Goal: Task Accomplishment & Management: Manage account settings

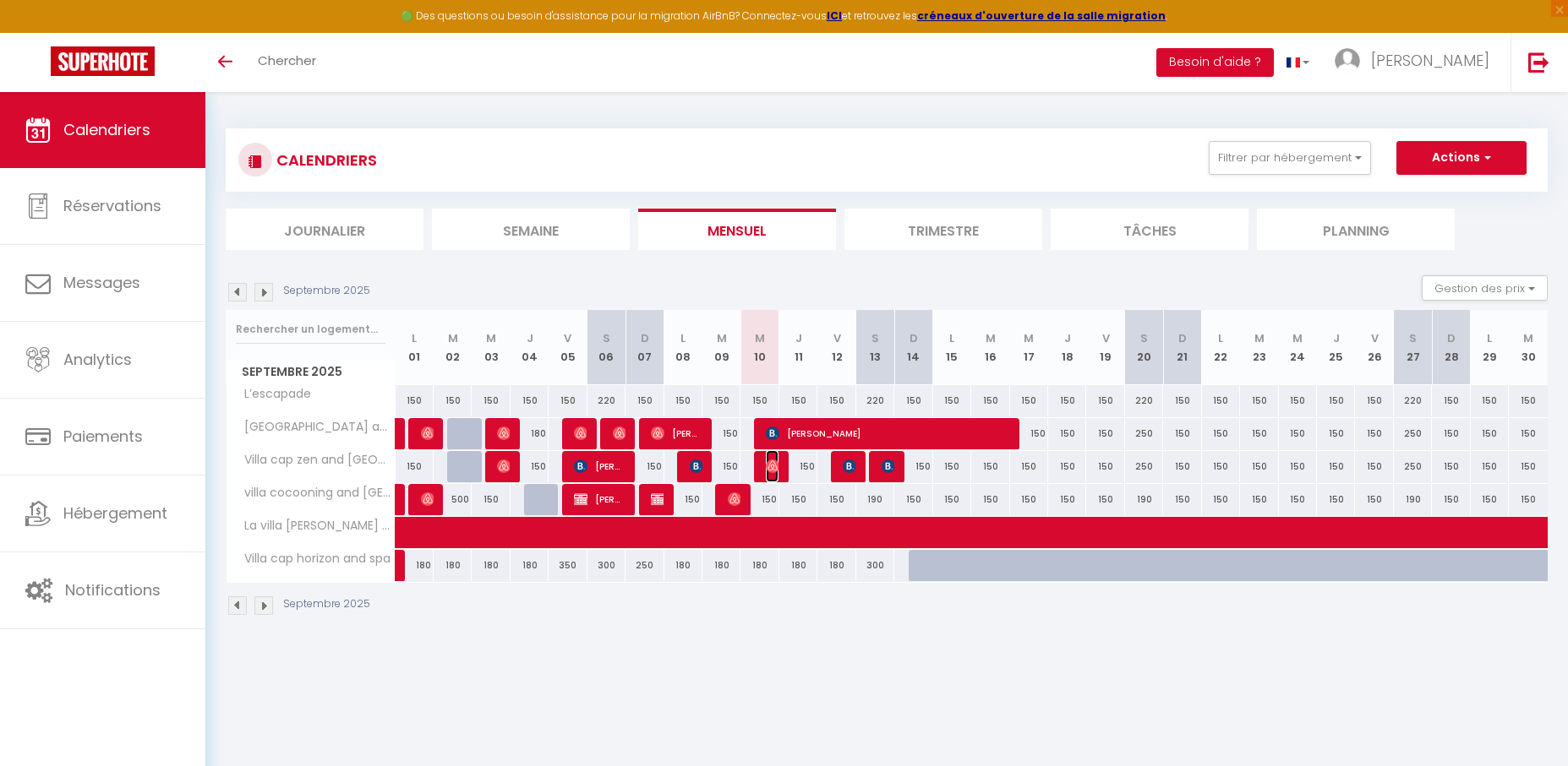
click at [777, 464] on img at bounding box center [773, 466] width 14 height 14
select select "OK"
select select "0"
select select "1"
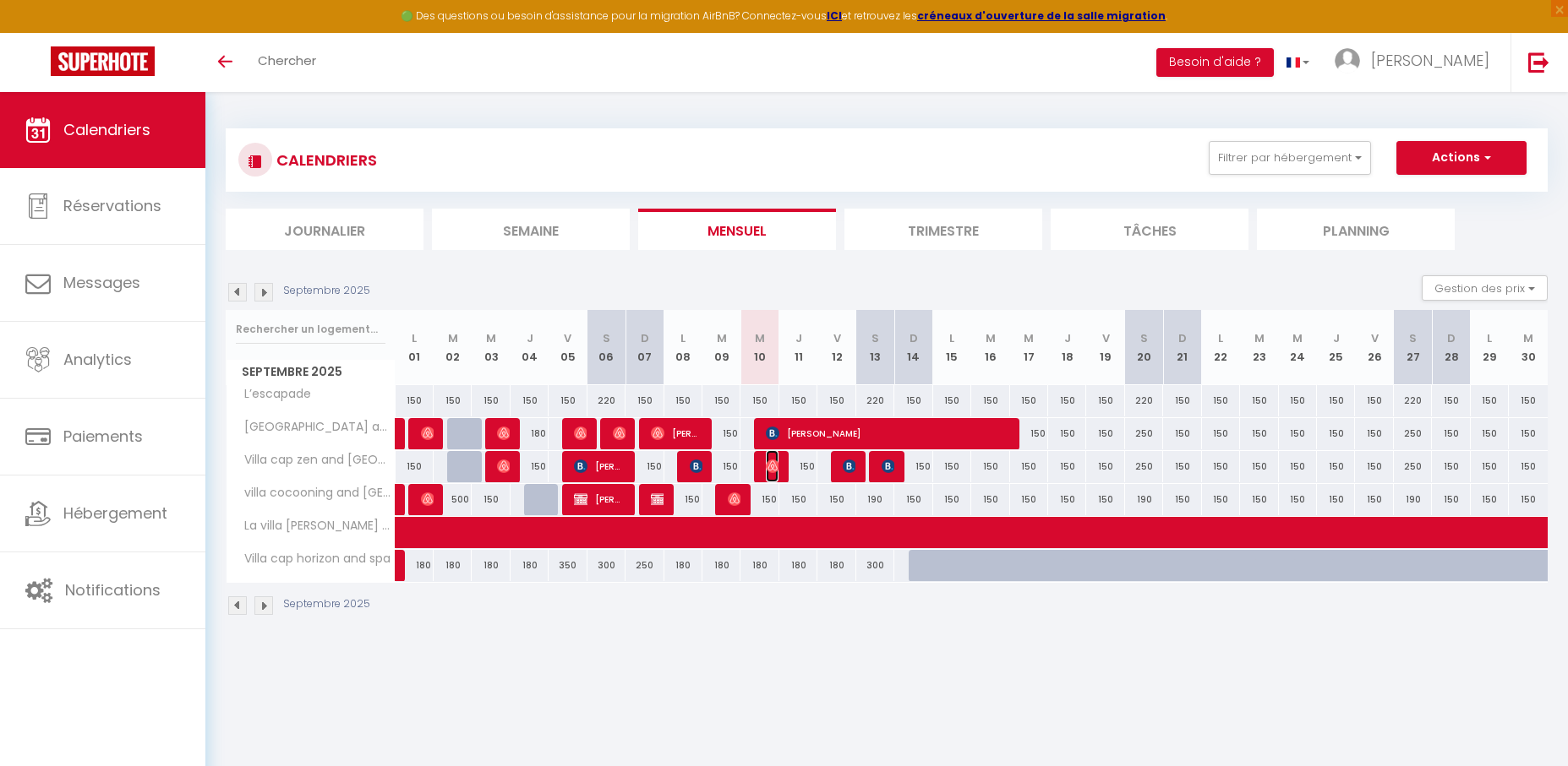
select select "1"
select select
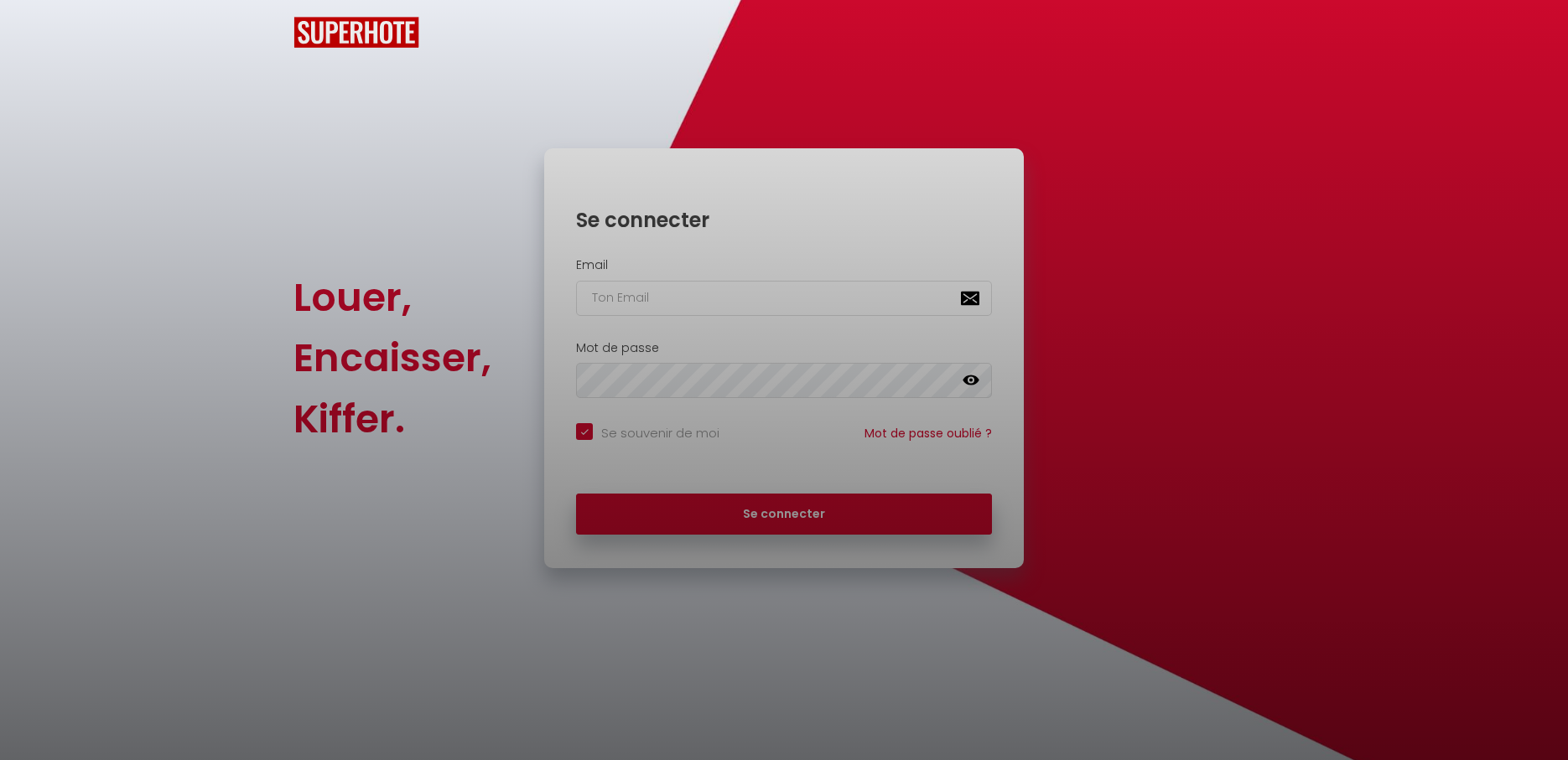
checkbox input "true"
type input "[EMAIL_ADDRESS][DOMAIN_NAME]"
checkbox input "true"
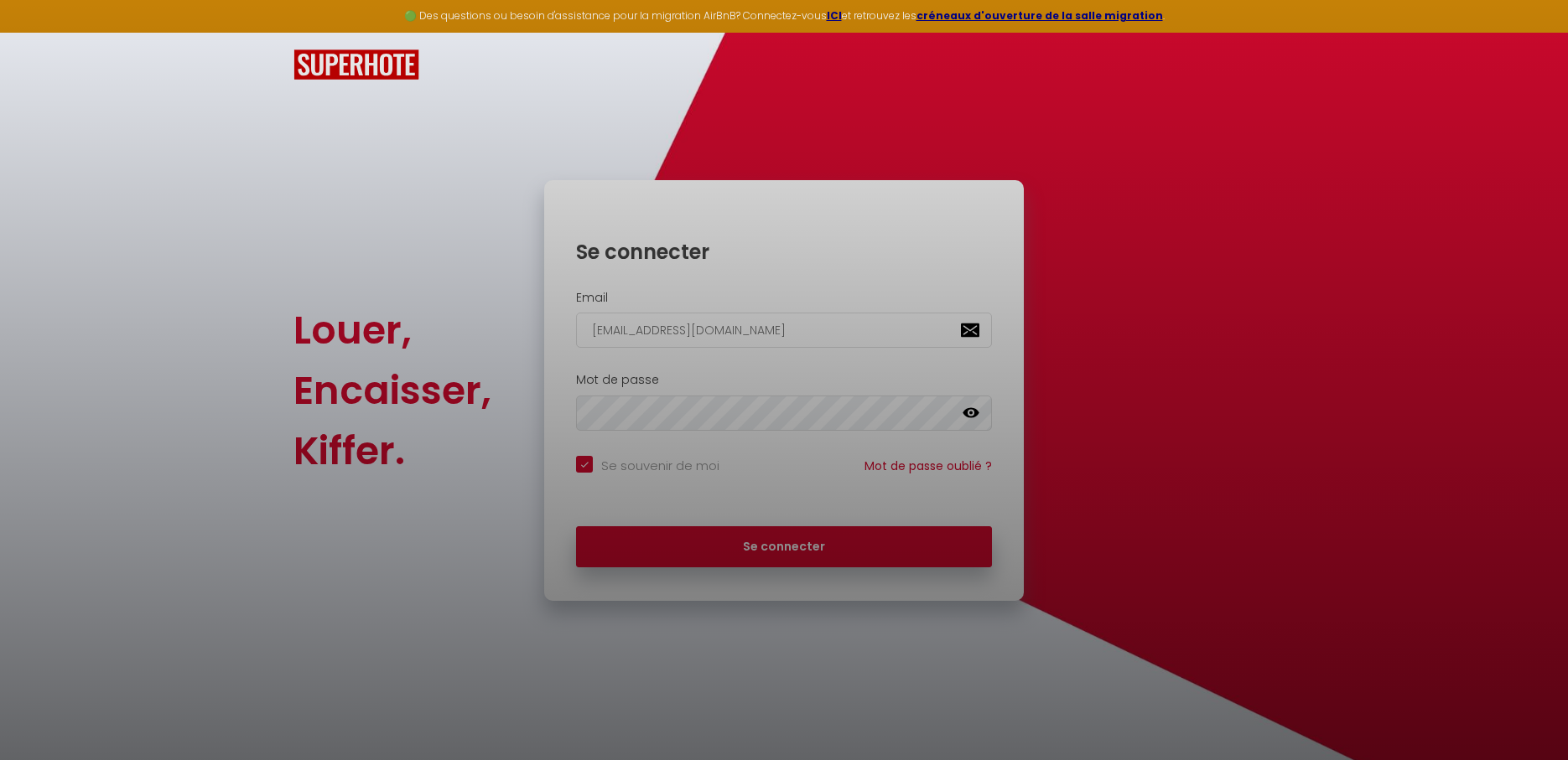
click at [683, 533] on div at bounding box center [784, 380] width 1568 height 760
click at [719, 549] on div at bounding box center [784, 380] width 1568 height 760
click at [707, 534] on div at bounding box center [784, 380] width 1568 height 760
click at [801, 536] on div at bounding box center [784, 380] width 1568 height 760
click at [796, 557] on div at bounding box center [784, 380] width 1568 height 760
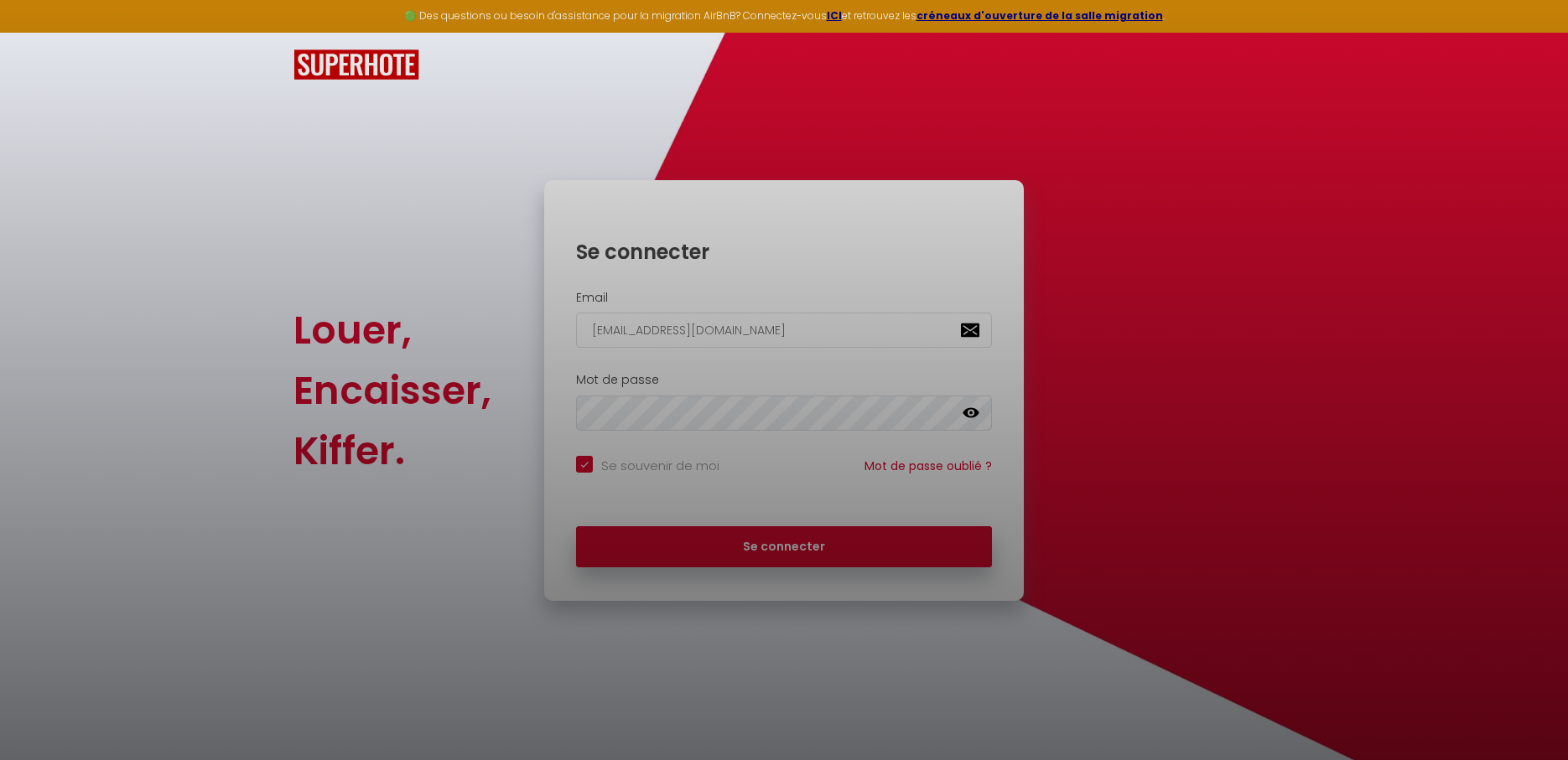
click at [796, 557] on div at bounding box center [784, 380] width 1568 height 760
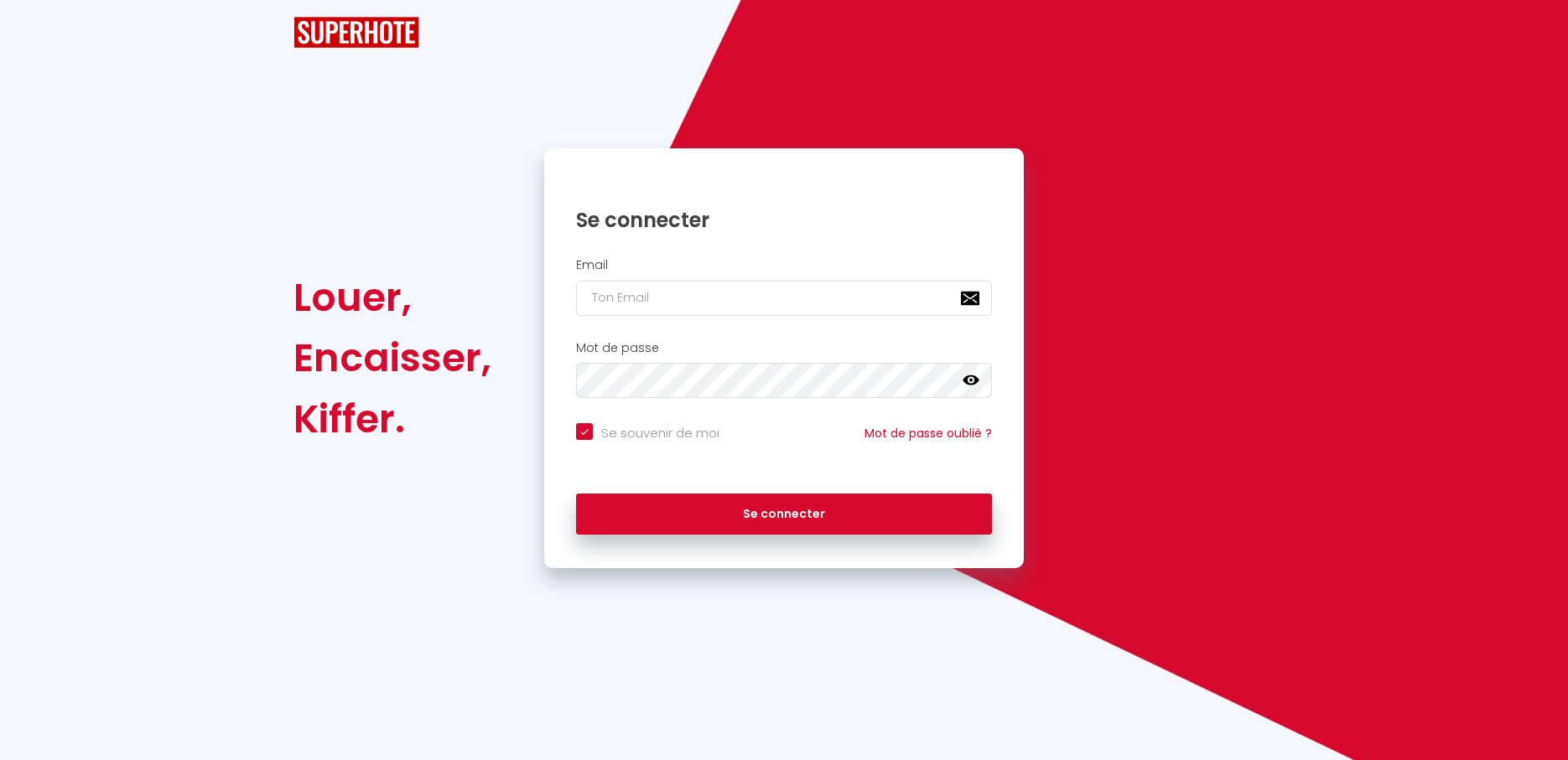
checkbox input "true"
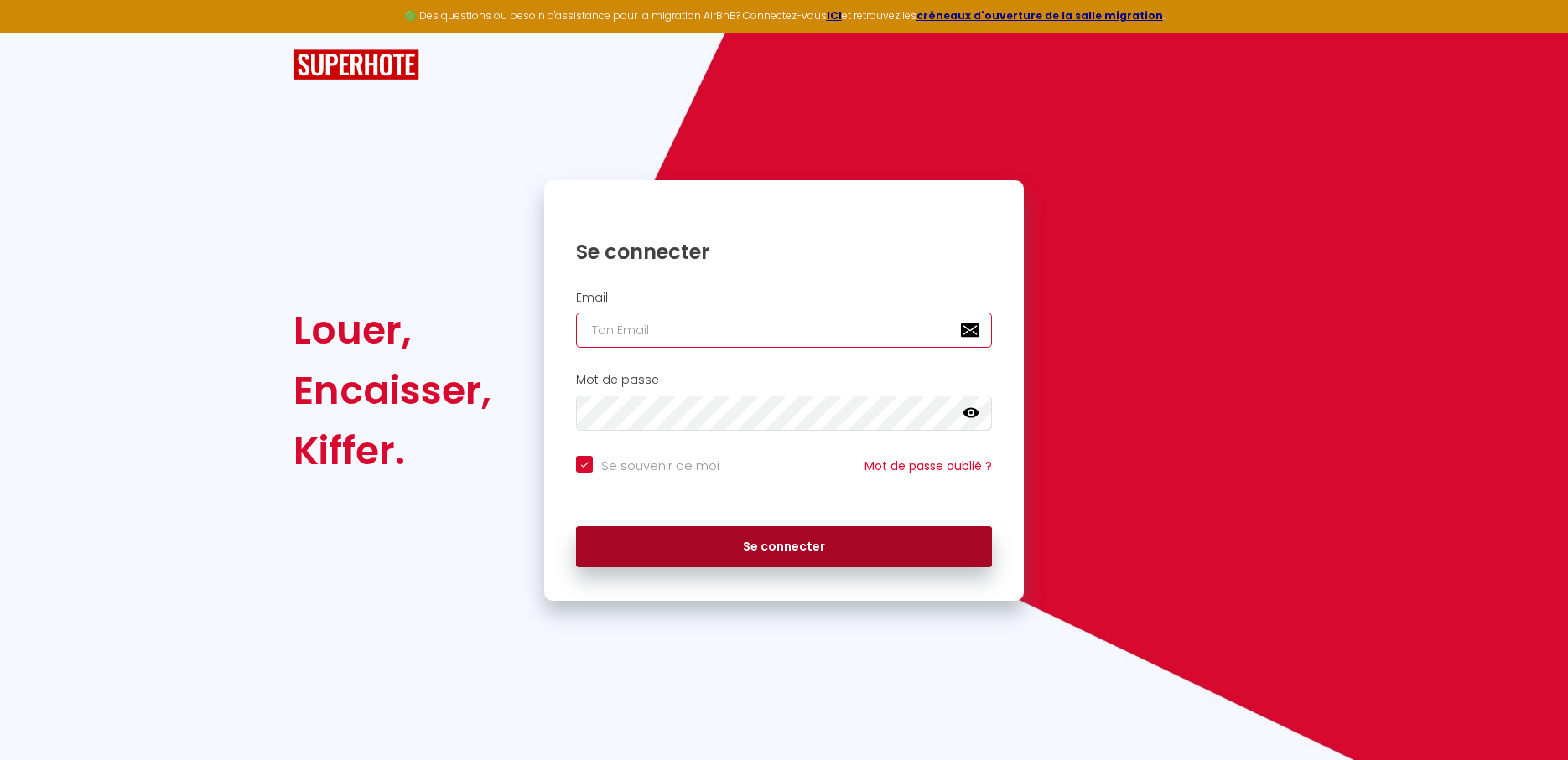
type input "[EMAIL_ADDRESS][DOMAIN_NAME]"
click at [744, 549] on button "Se connecter" at bounding box center [783, 547] width 416 height 42
checkbox input "true"
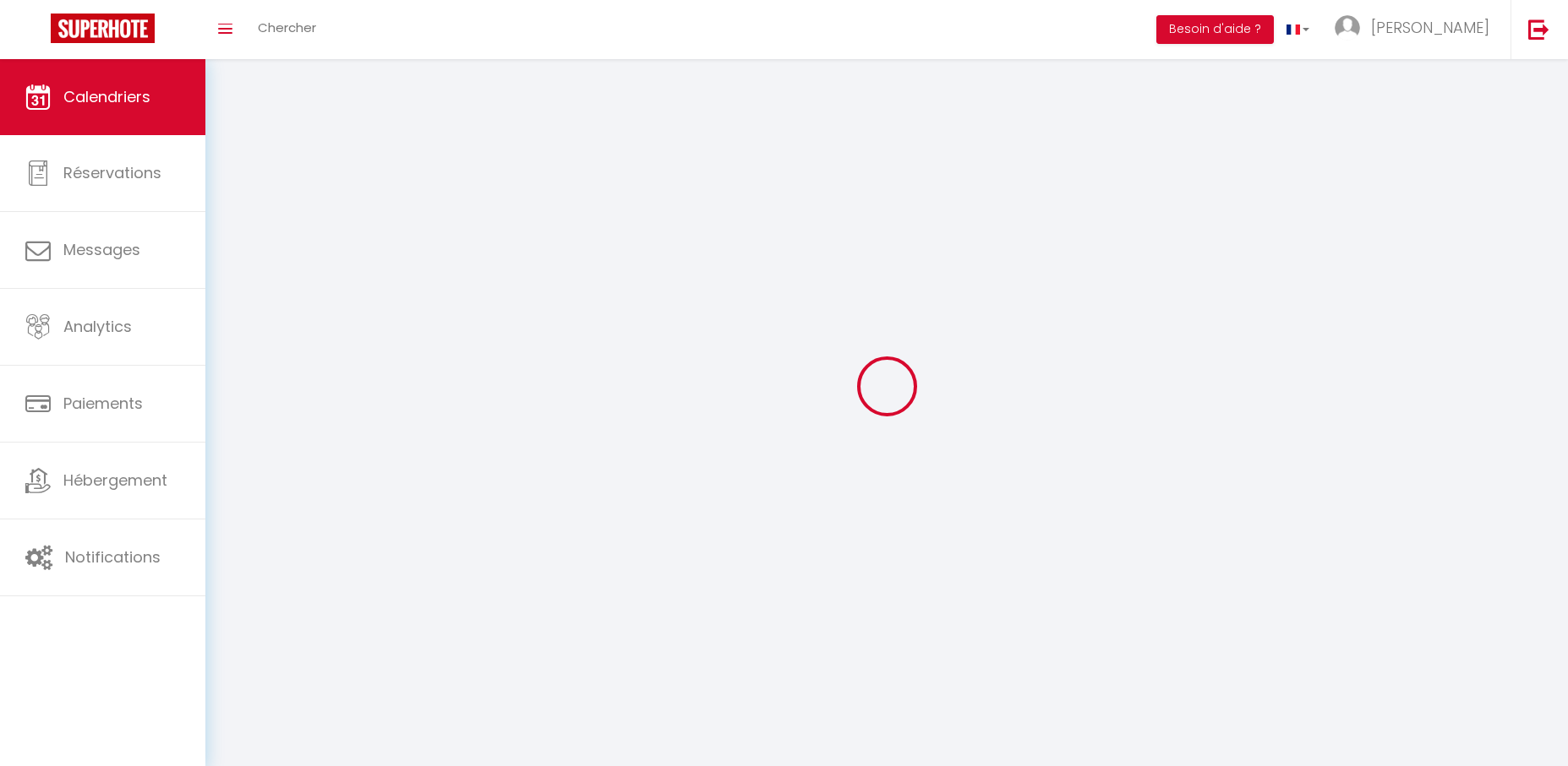
select select
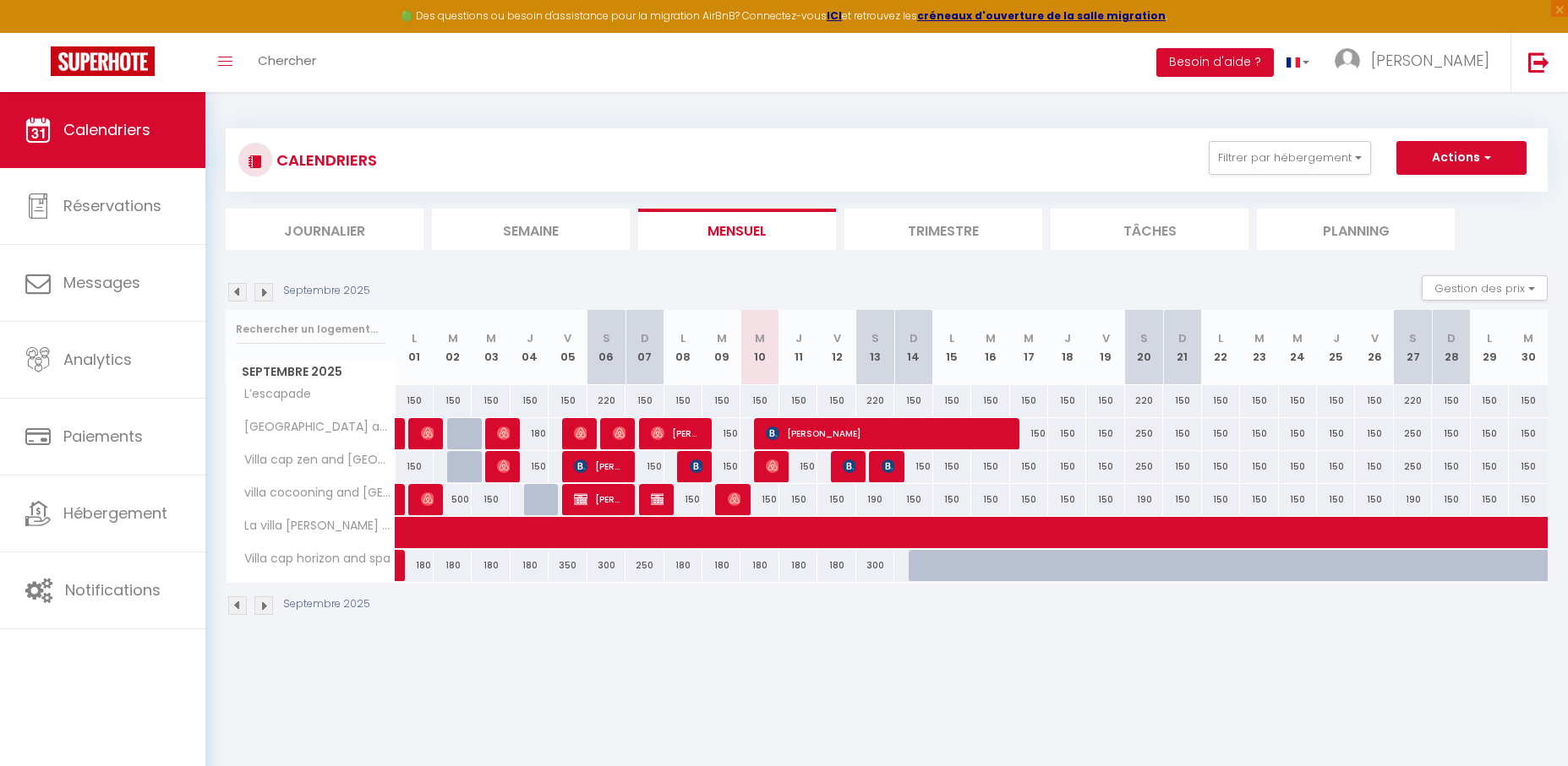
select select
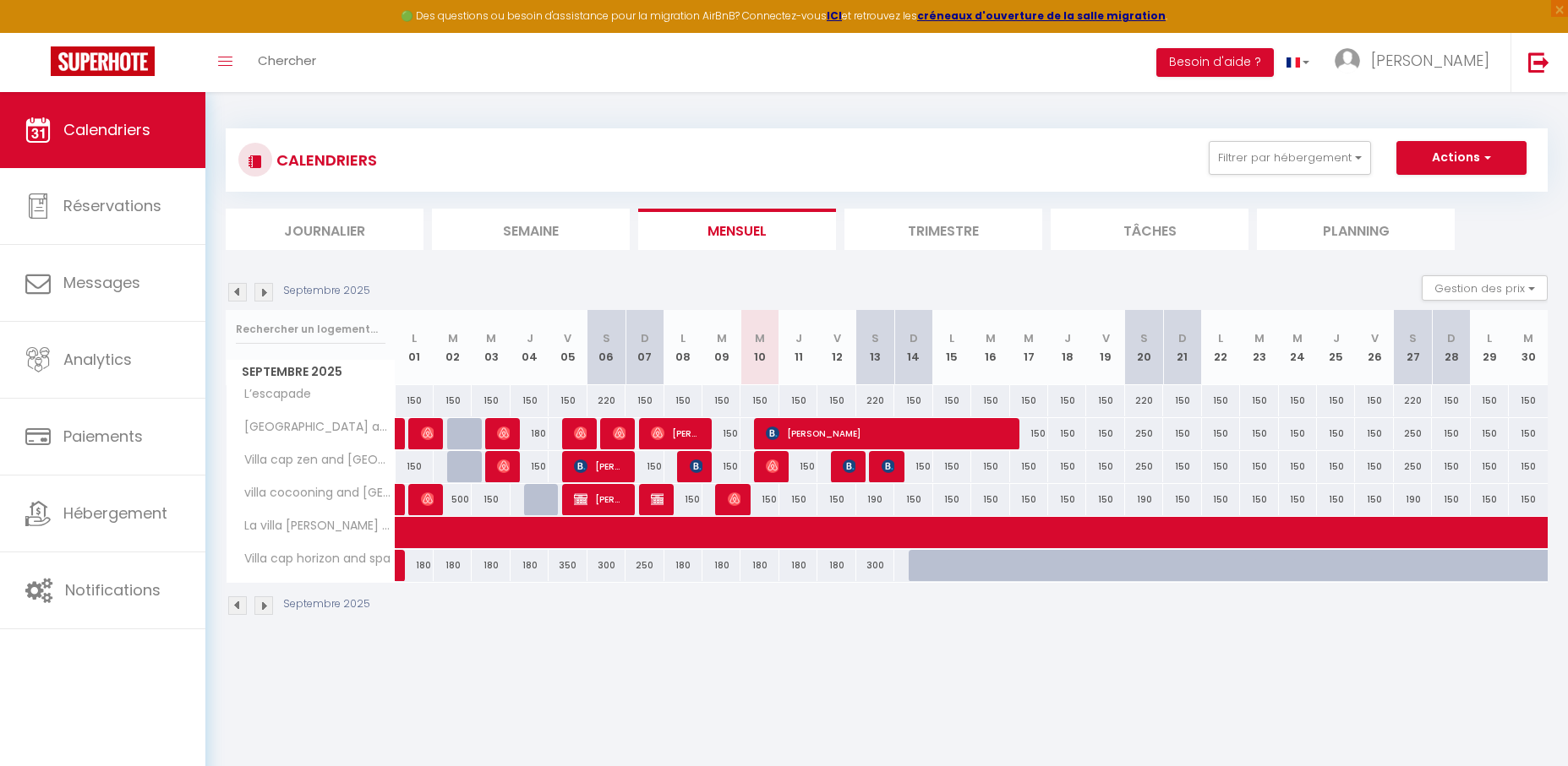
select select
click at [769, 467] on img at bounding box center [773, 466] width 14 height 14
select select "OK"
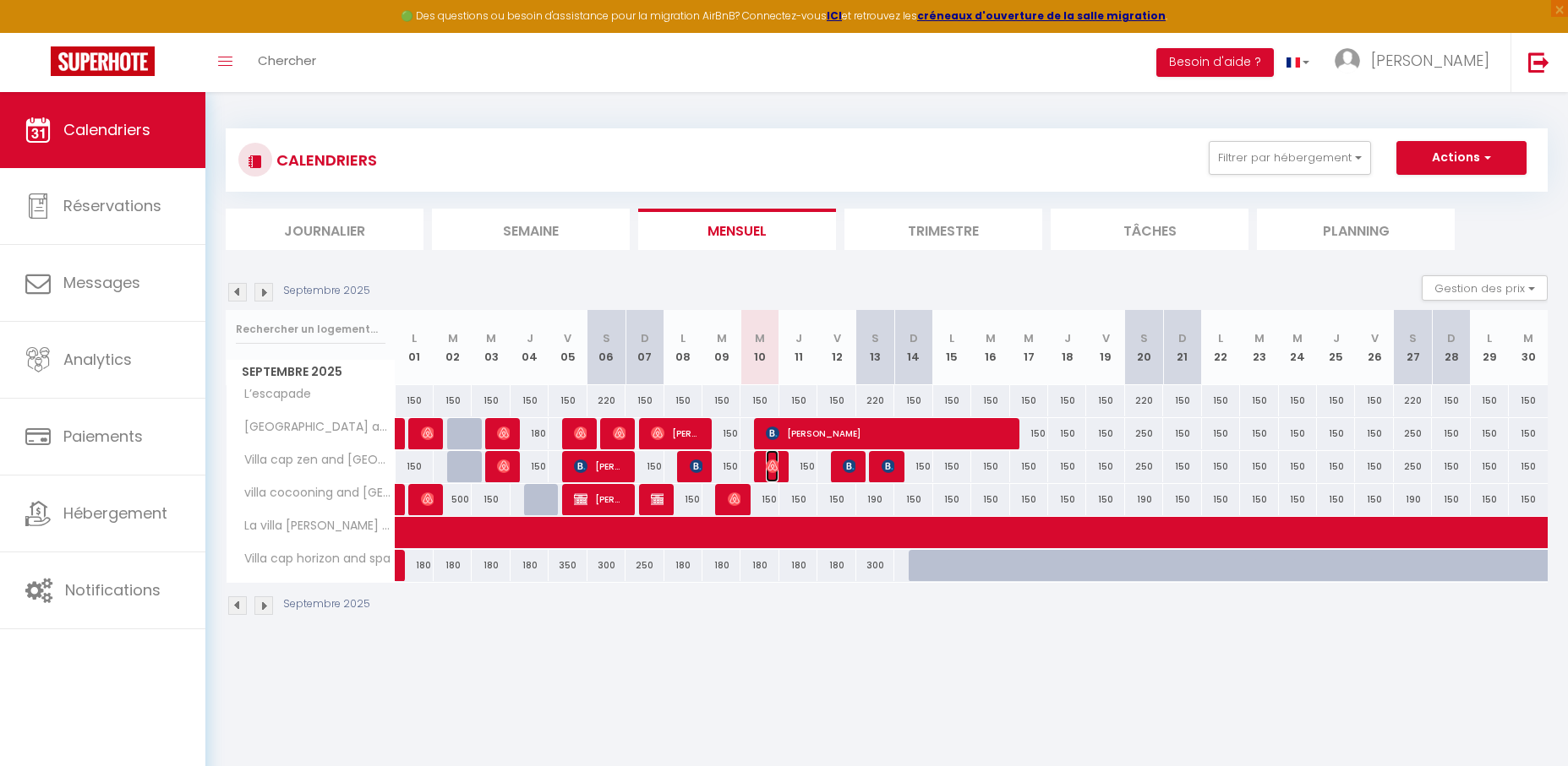
select select "0"
select select "1"
select select
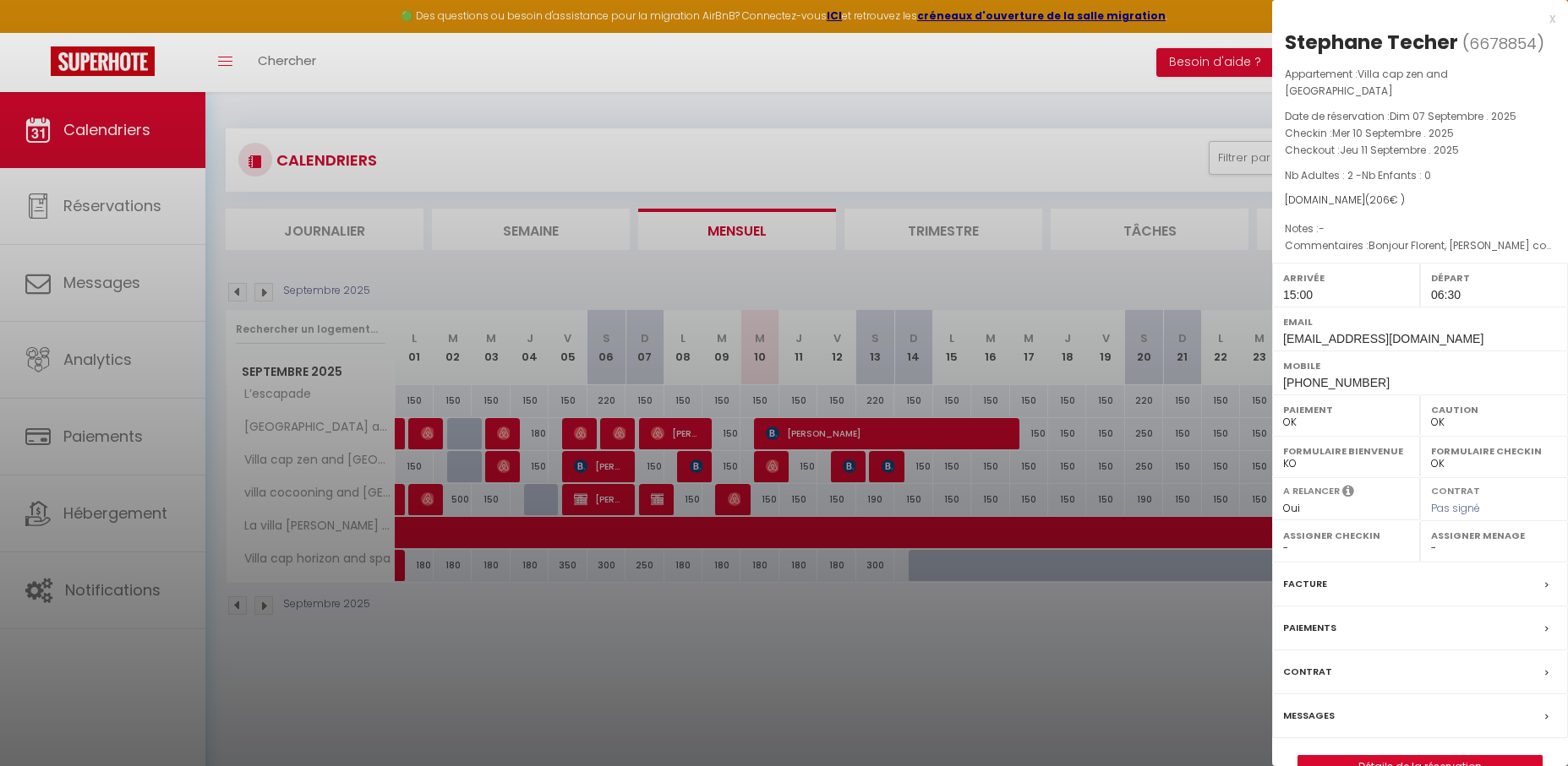
click at [1550, 21] on div "x" at bounding box center [1414, 19] width 284 height 20
